Goal: Task Accomplishment & Management: Use online tool/utility

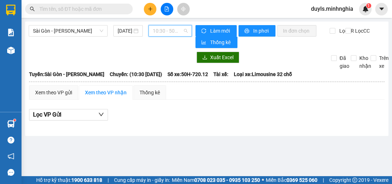
click at [164, 34] on span "10:30 - 50H-720.12" at bounding box center [170, 30] width 35 height 11
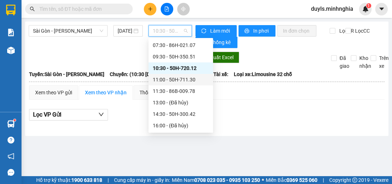
click at [186, 78] on div "11:00 - 50H-711.30" at bounding box center [181, 80] width 56 height 8
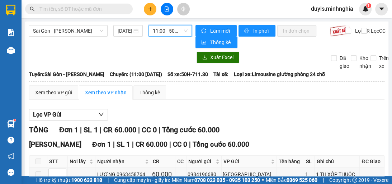
click at [170, 28] on span "11:00 - 50H-711.30" at bounding box center [170, 30] width 35 height 11
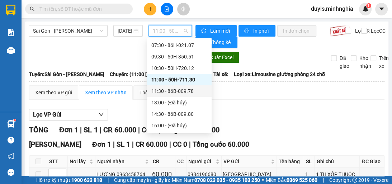
click at [185, 88] on div "11:30 - 86B-009.78" at bounding box center [179, 91] width 56 height 8
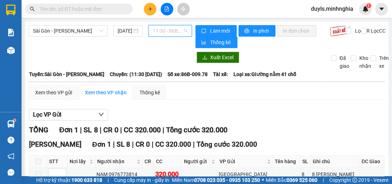
click at [173, 33] on span "11:30 - 86B-009.78" at bounding box center [170, 30] width 35 height 11
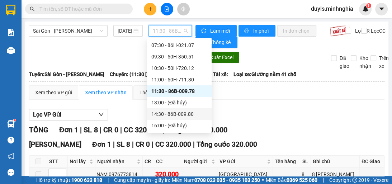
click at [187, 114] on div "14:30 - 86B-009.80" at bounding box center [179, 114] width 56 height 8
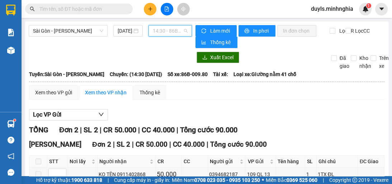
click at [161, 31] on span "14:30 - 86B-009.80" at bounding box center [170, 30] width 35 height 11
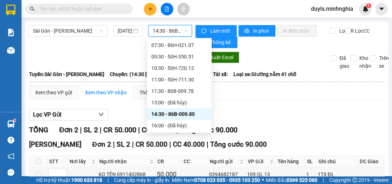
click at [161, 31] on span "14:30 - 86B-009.80" at bounding box center [170, 30] width 35 height 11
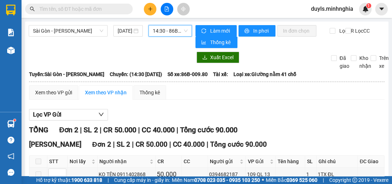
click at [168, 28] on span "14:30 - 86B-009.80" at bounding box center [170, 30] width 35 height 11
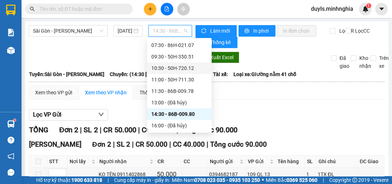
scroll to position [52, 0]
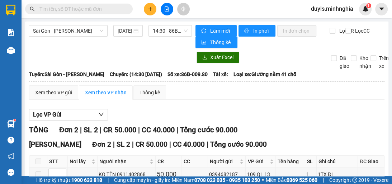
click at [259, 113] on div "Lọc VP Gửi" at bounding box center [206, 115] width 355 height 12
click at [158, 36] on span "14:30 - 86B-009.80" at bounding box center [170, 30] width 35 height 11
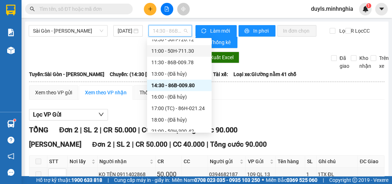
click at [192, 52] on div "11:00 - 50H-711.30" at bounding box center [179, 51] width 56 height 8
